Goal: Task Accomplishment & Management: Manage account settings

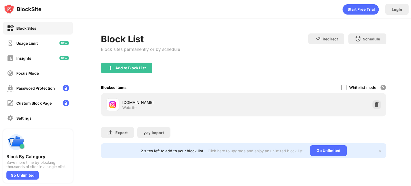
click at [378, 105] on img at bounding box center [376, 104] width 5 height 5
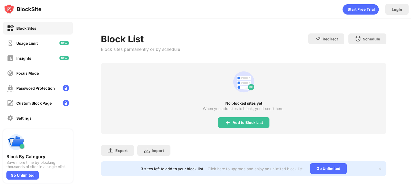
click at [248, 128] on div "No blocked sites yet When you add sites to block, you’ll see it here. Add to Bl…" at bounding box center [243, 99] width 285 height 72
click at [244, 125] on div "Add to Block List" at bounding box center [243, 122] width 51 height 11
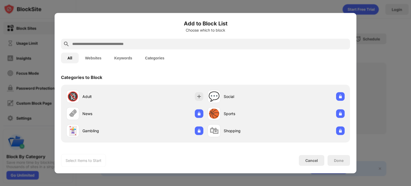
click at [123, 39] on div at bounding box center [205, 44] width 289 height 11
click at [120, 43] on input "text" at bounding box center [210, 44] width 276 height 6
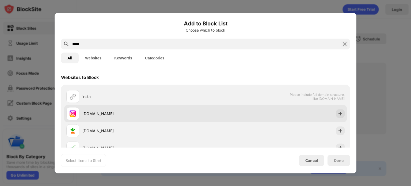
type input "*****"
click at [338, 113] on img at bounding box center [340, 113] width 5 height 5
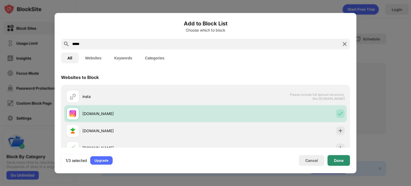
click at [346, 162] on div "Done" at bounding box center [338, 160] width 22 height 11
